Goal: Find specific page/section: Find specific page/section

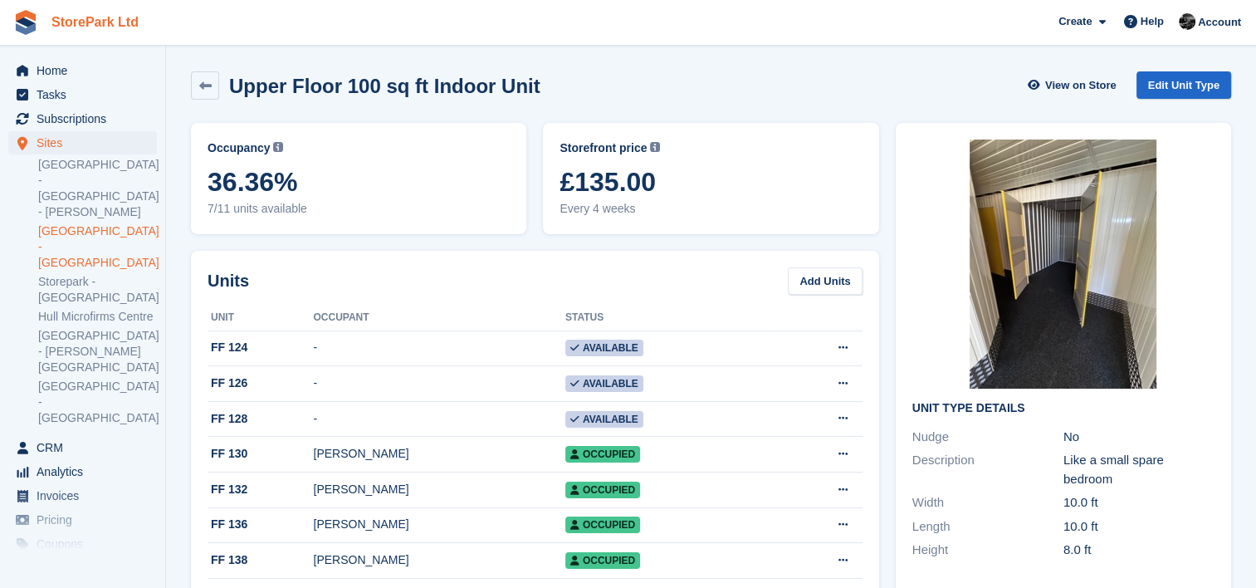
click at [78, 19] on link "StorePark Ltd" at bounding box center [95, 21] width 100 height 27
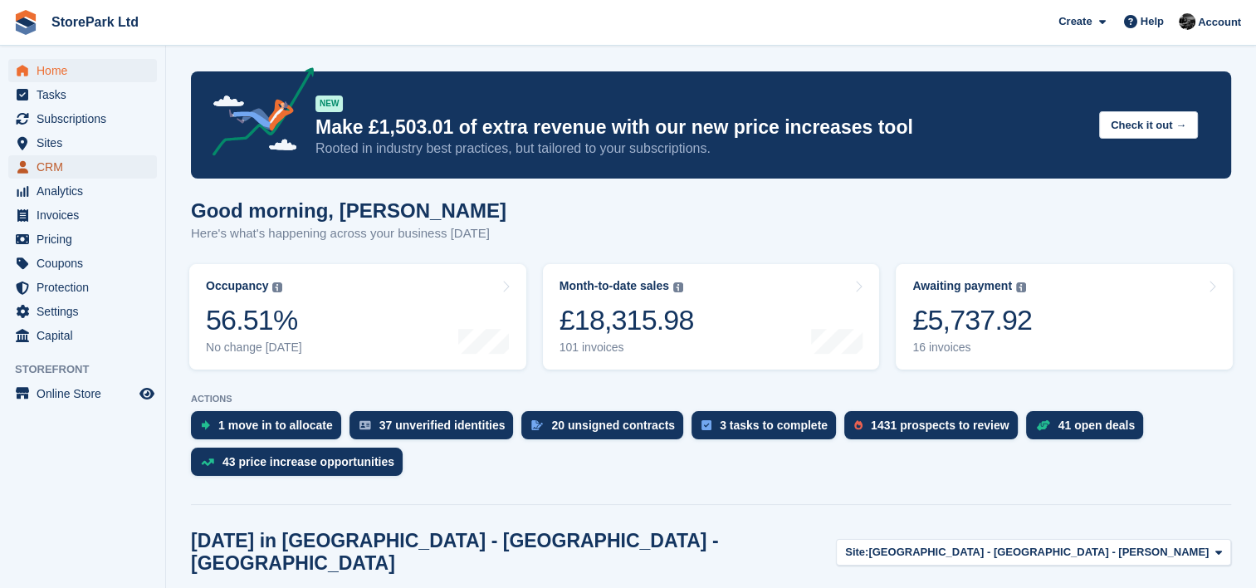
click at [96, 169] on span "CRM" at bounding box center [87, 166] width 100 height 23
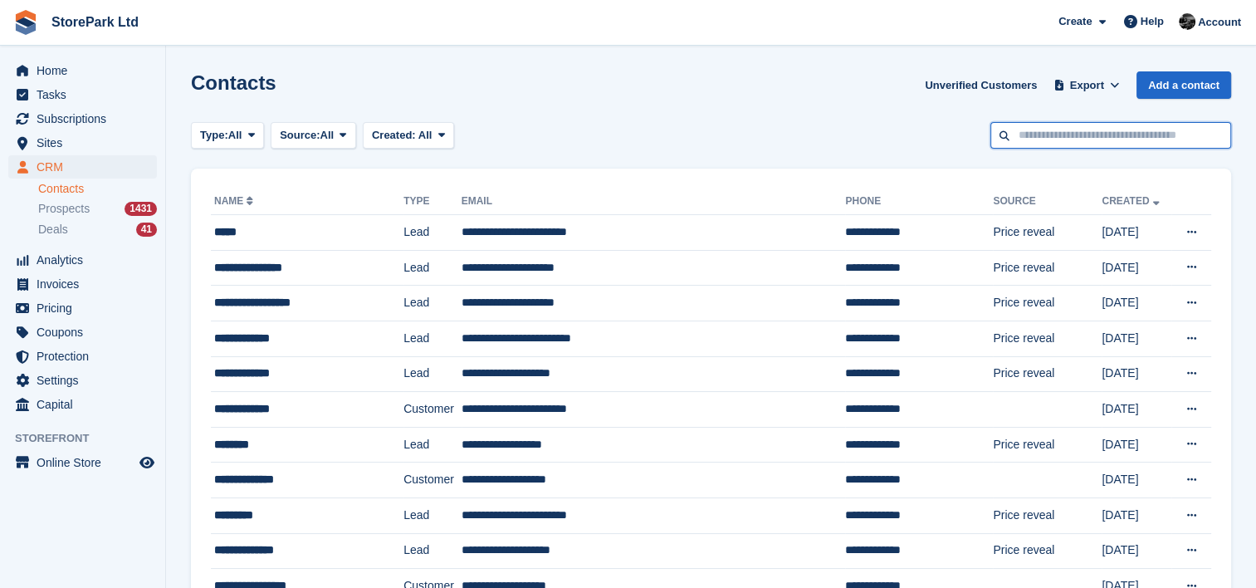
click at [1050, 136] on input "text" at bounding box center [1111, 135] width 241 height 27
type input "*****"
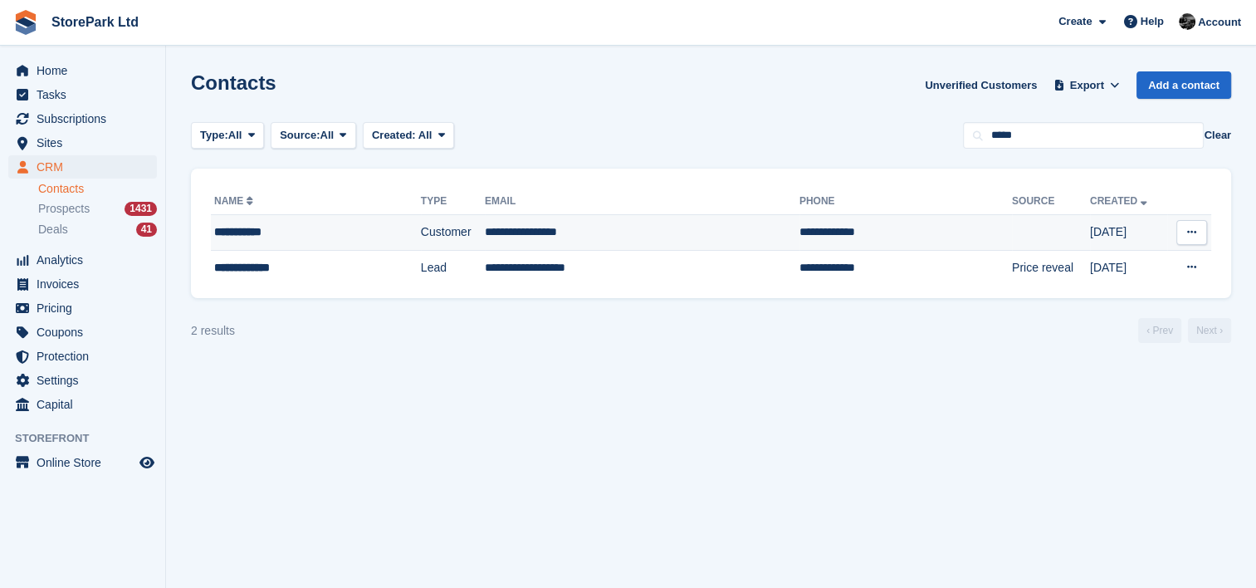
click at [462, 227] on td "Customer" at bounding box center [453, 233] width 64 height 36
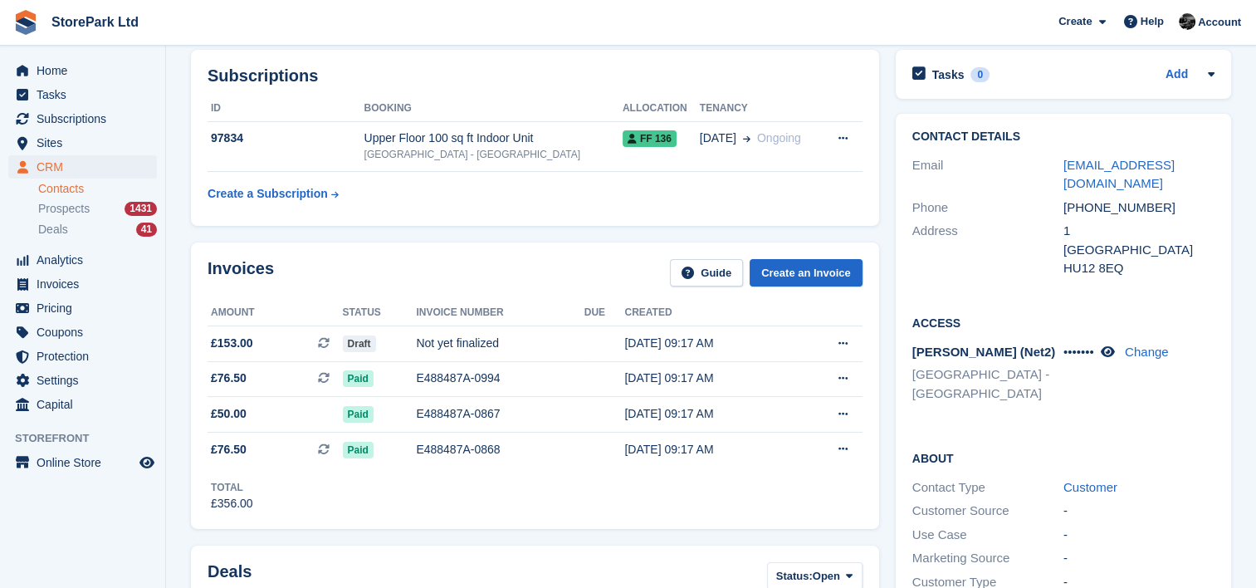
scroll to position [83, 0]
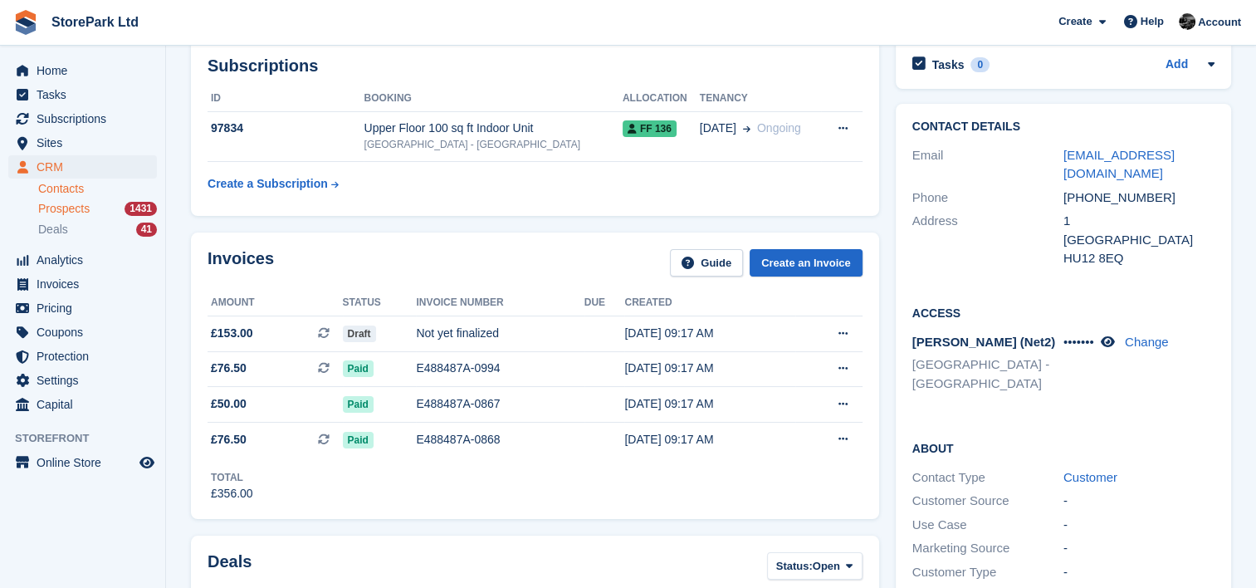
click at [66, 203] on span "Prospects" at bounding box center [63, 209] width 51 height 16
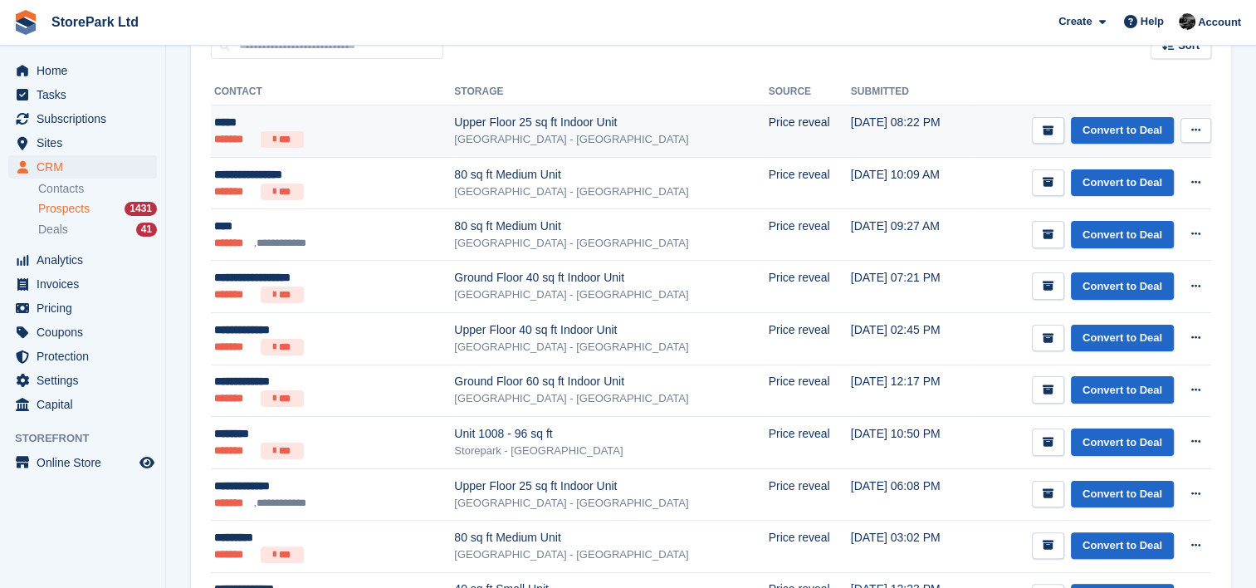
scroll to position [268, 0]
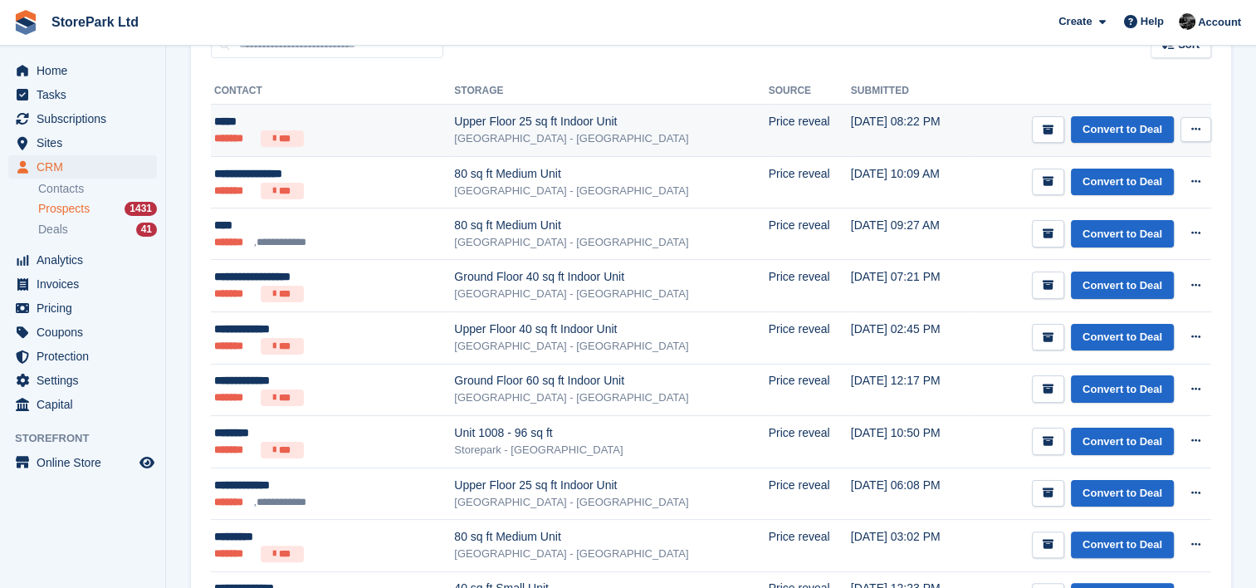
click at [642, 119] on div "Upper Floor 25 sq ft Indoor Unit" at bounding box center [611, 121] width 314 height 17
